Goal: Transaction & Acquisition: Purchase product/service

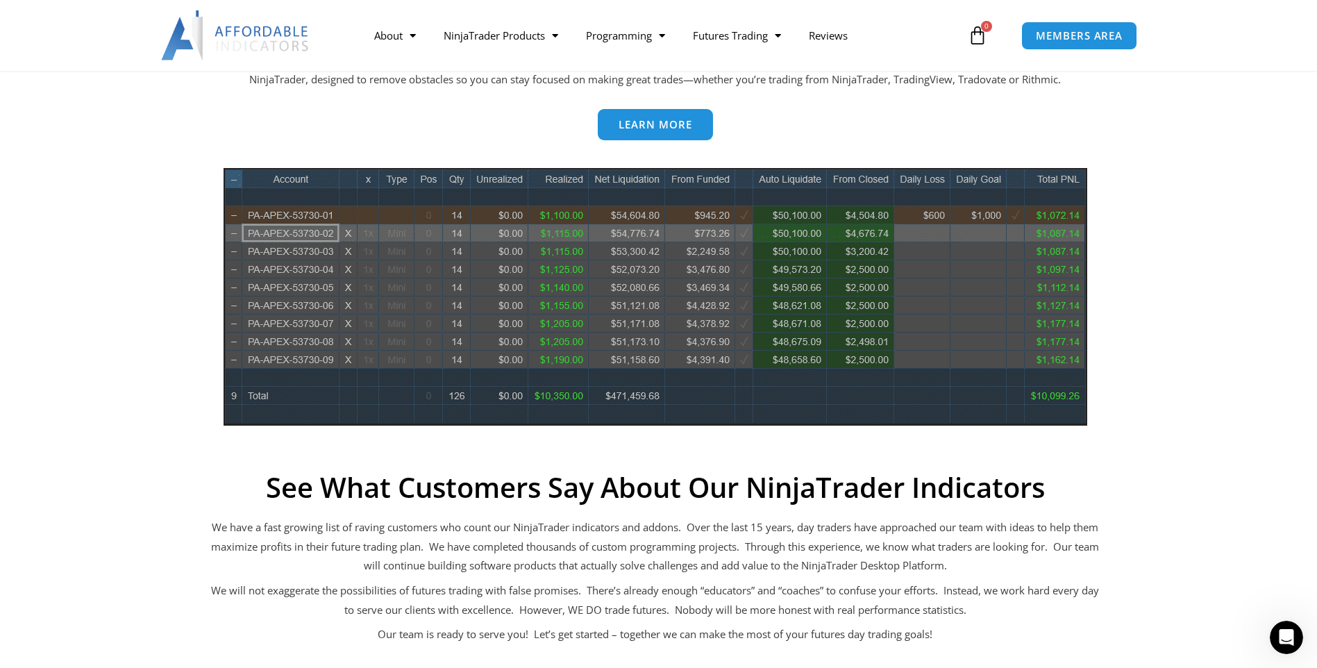
scroll to position [694, 0]
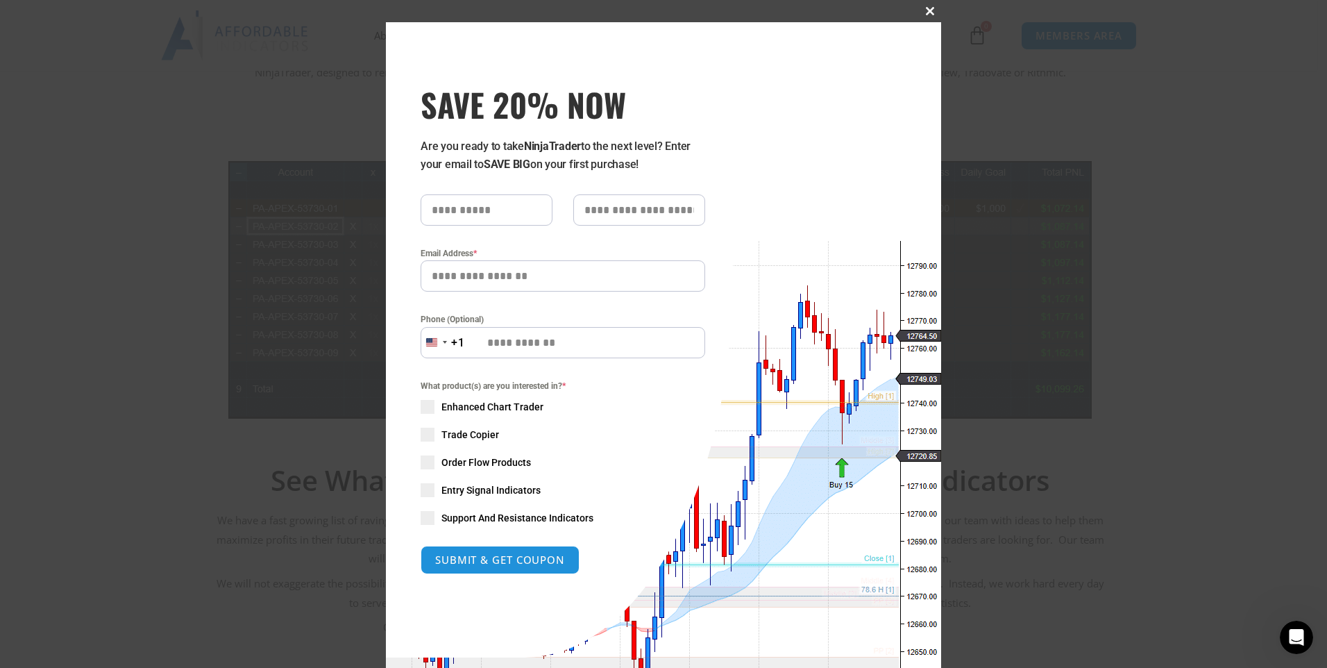
click at [922, 14] on span at bounding box center [930, 11] width 22 height 8
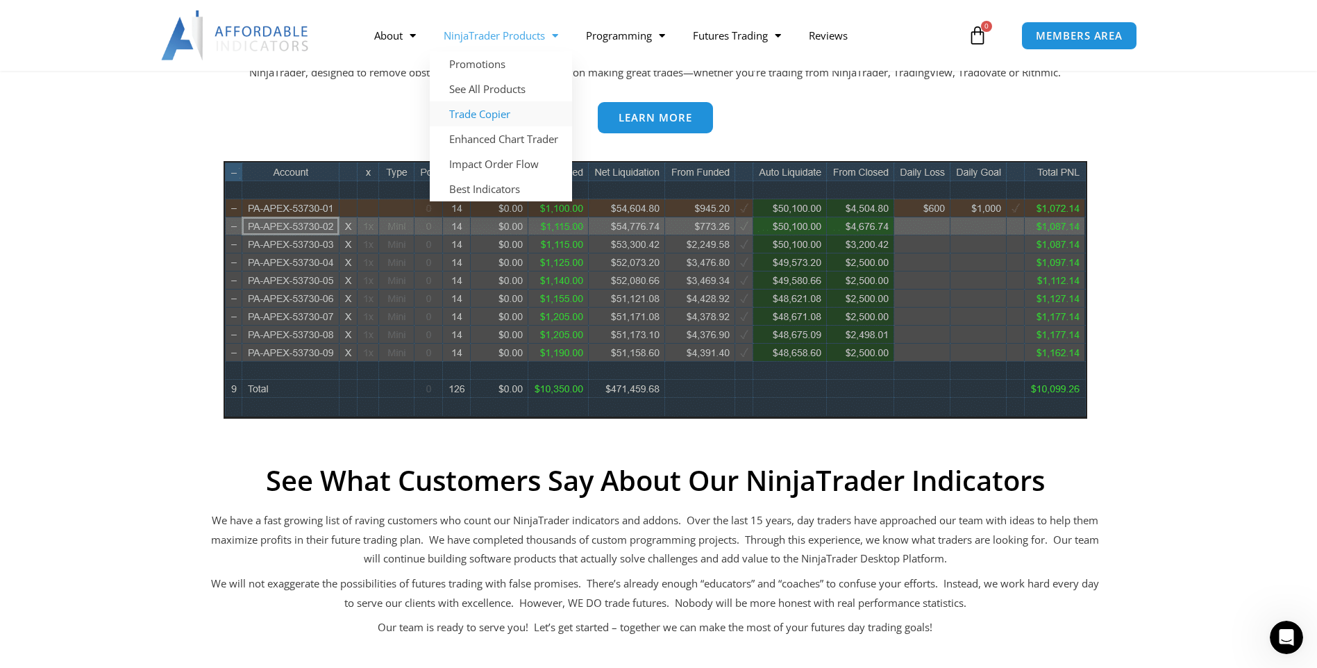
click at [498, 117] on link "Trade Copier" at bounding box center [501, 113] width 142 height 25
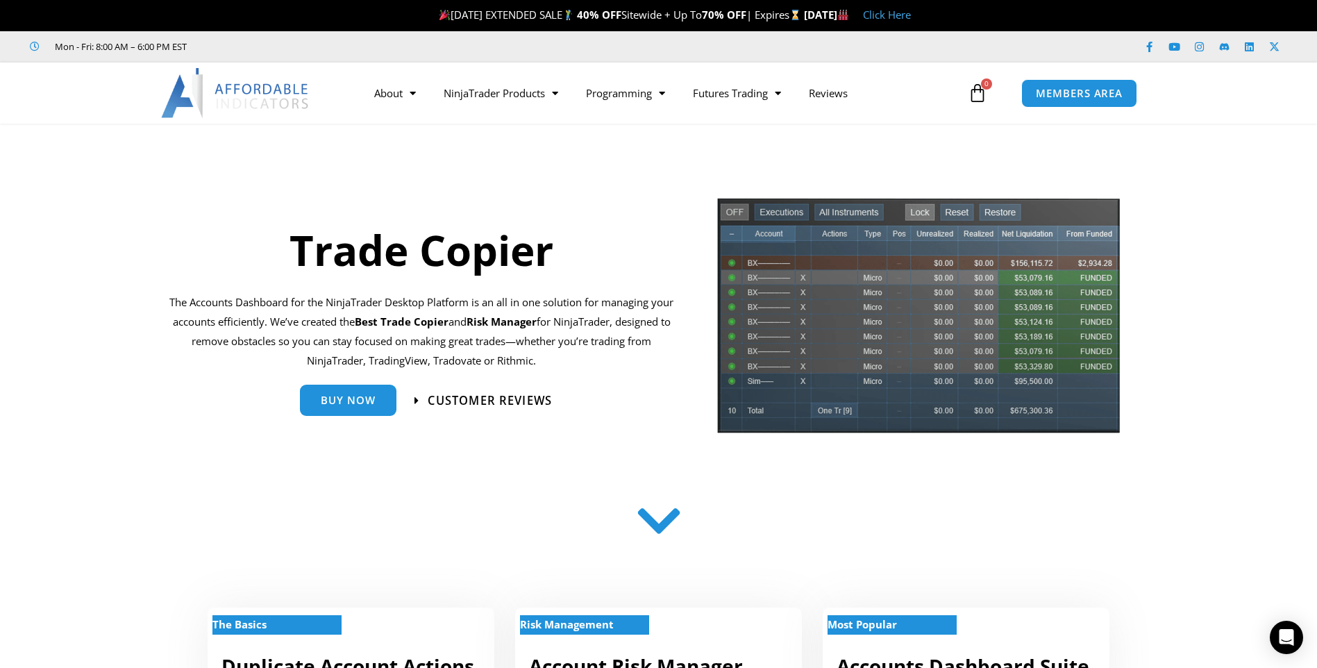
click at [423, 400] on span "Customer Reviews" at bounding box center [482, 400] width 137 height 12
click at [339, 400] on span "Buy Now" at bounding box center [348, 394] width 55 height 10
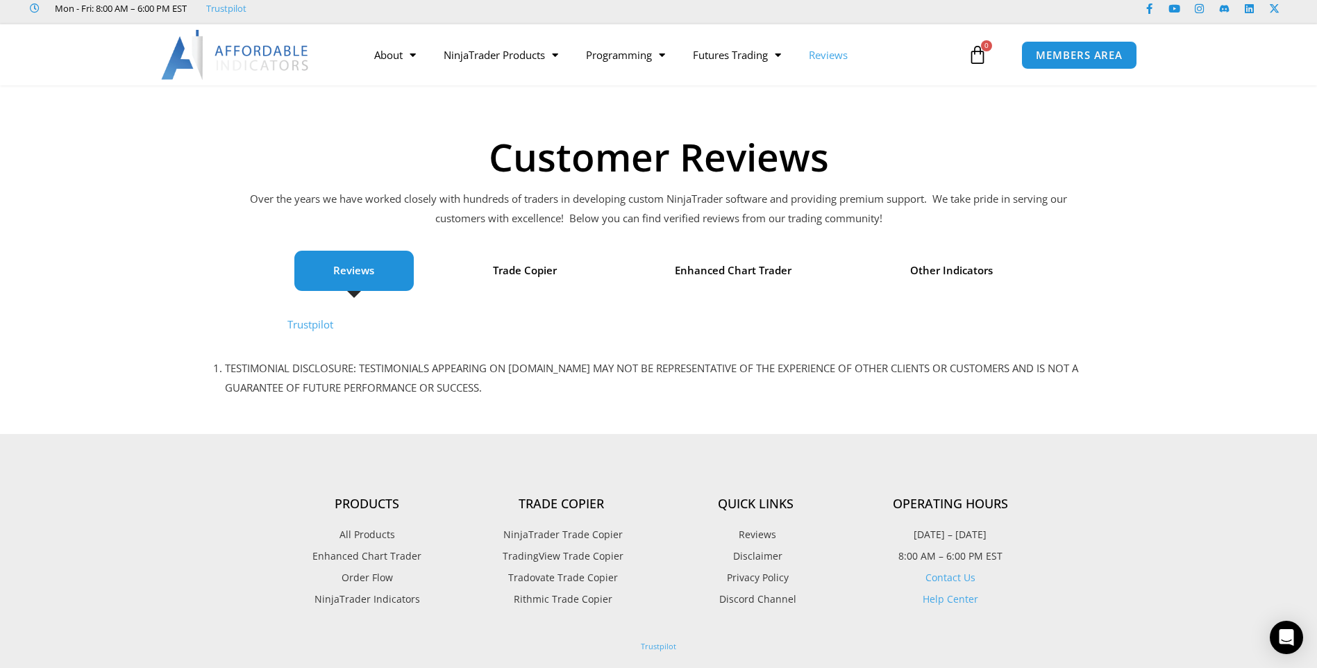
scroll to position [69, 0]
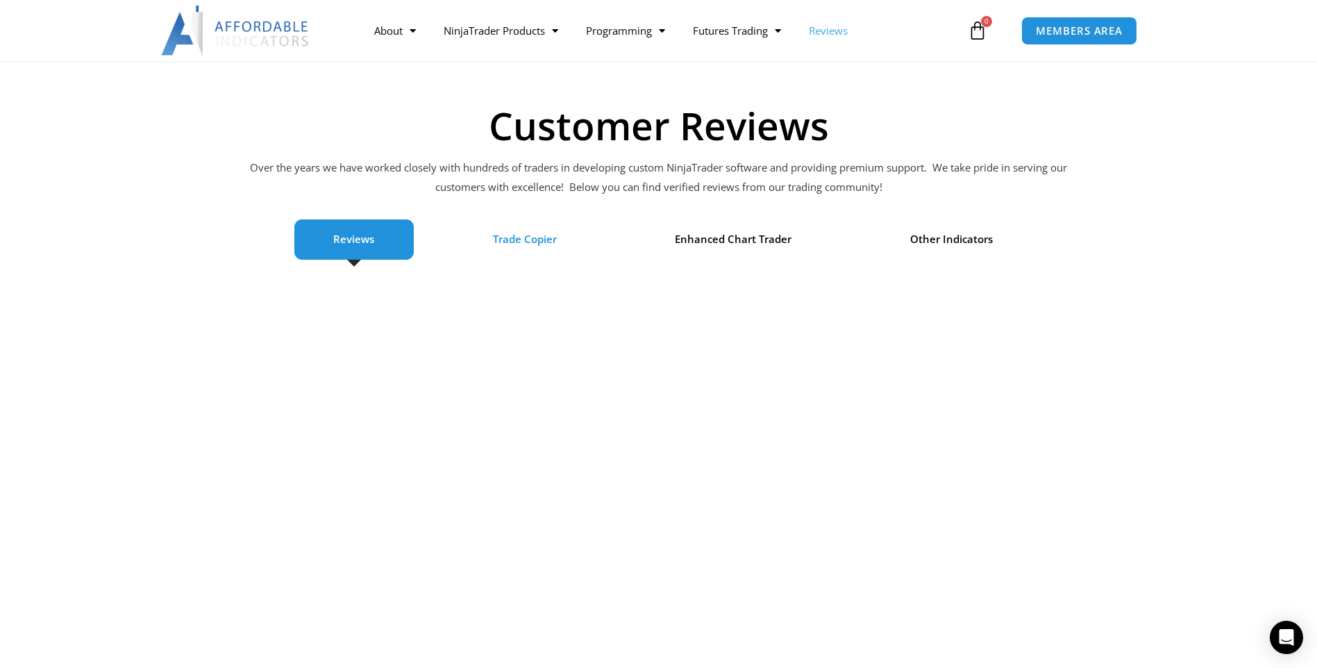
click at [521, 236] on span "Trade Copier" at bounding box center [525, 239] width 64 height 19
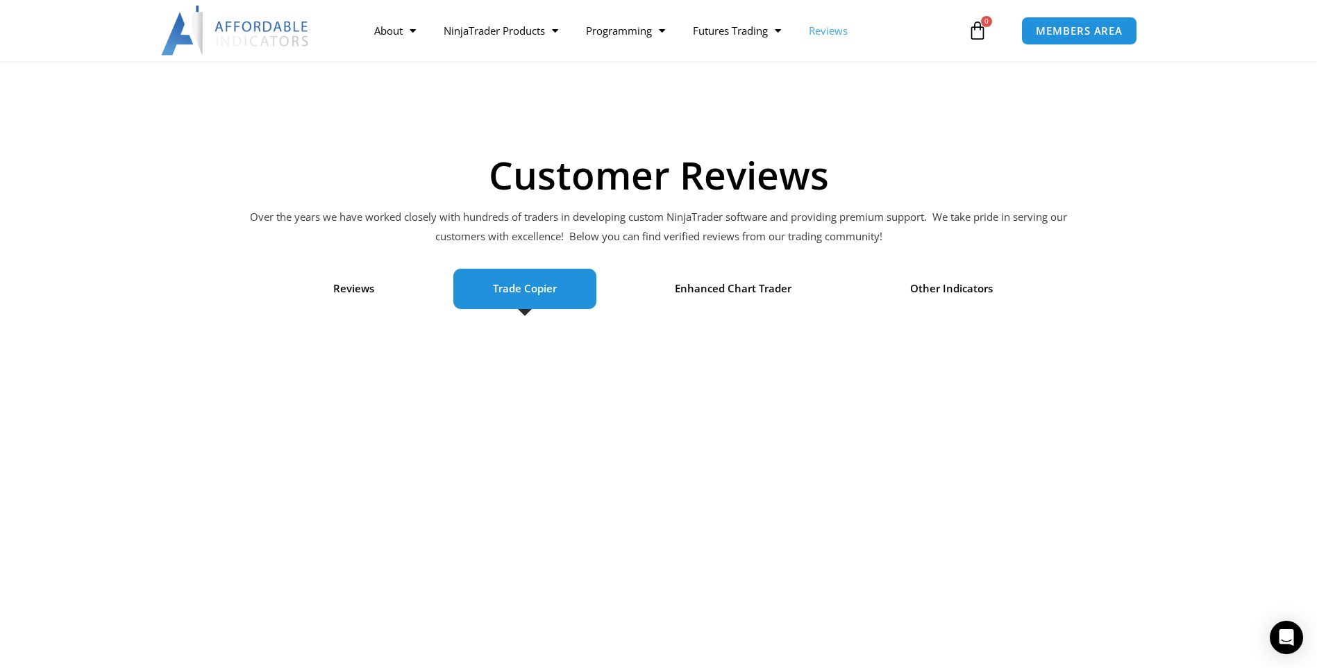
scroll to position [0, 0]
